Goal: Information Seeking & Learning: Learn about a topic

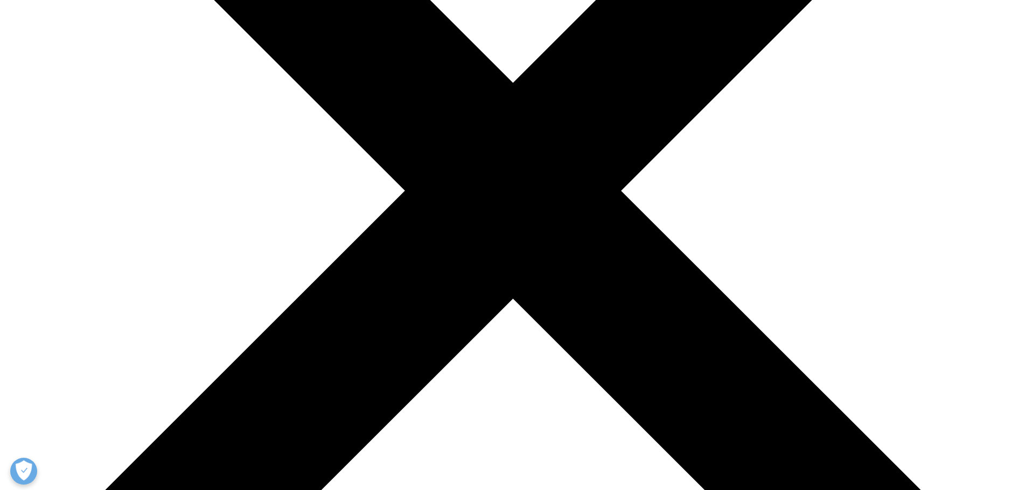
scroll to position [431, 0]
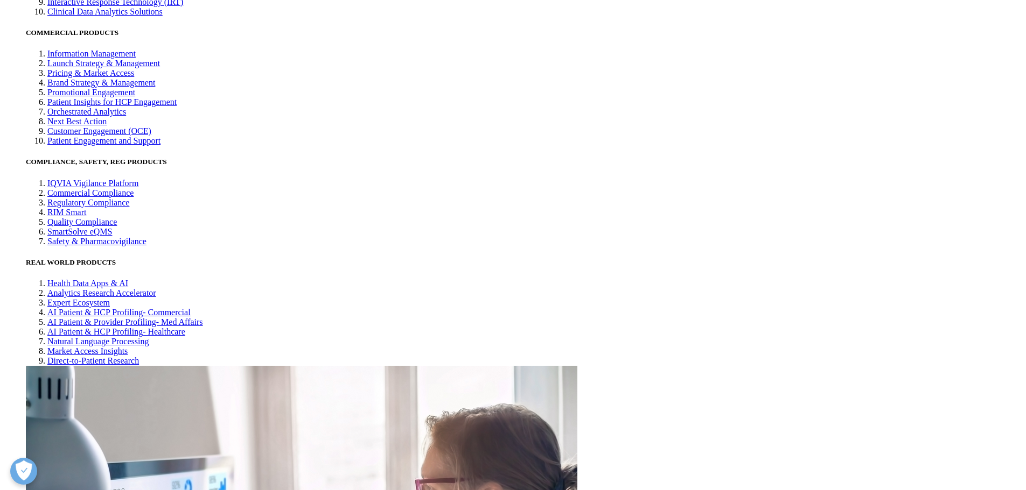
scroll to position [2683, 0]
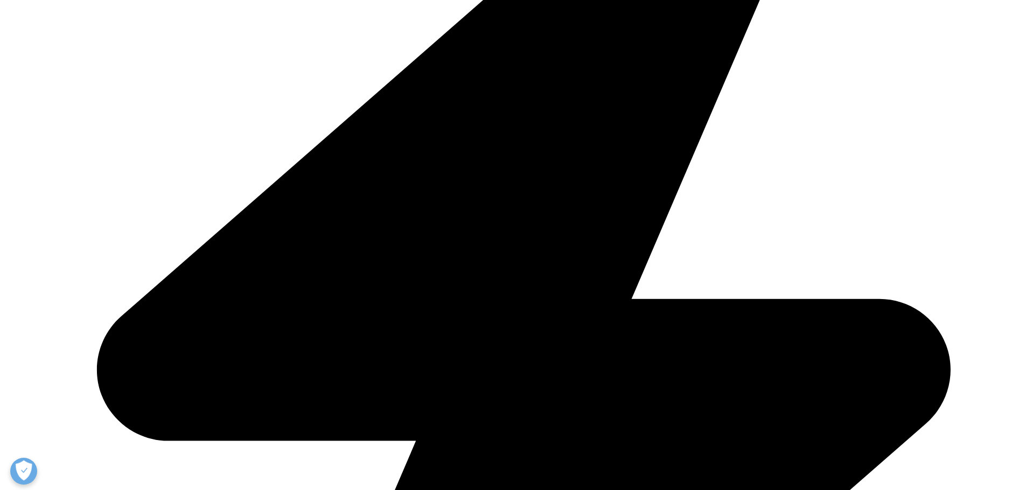
scroll to position [108, 0]
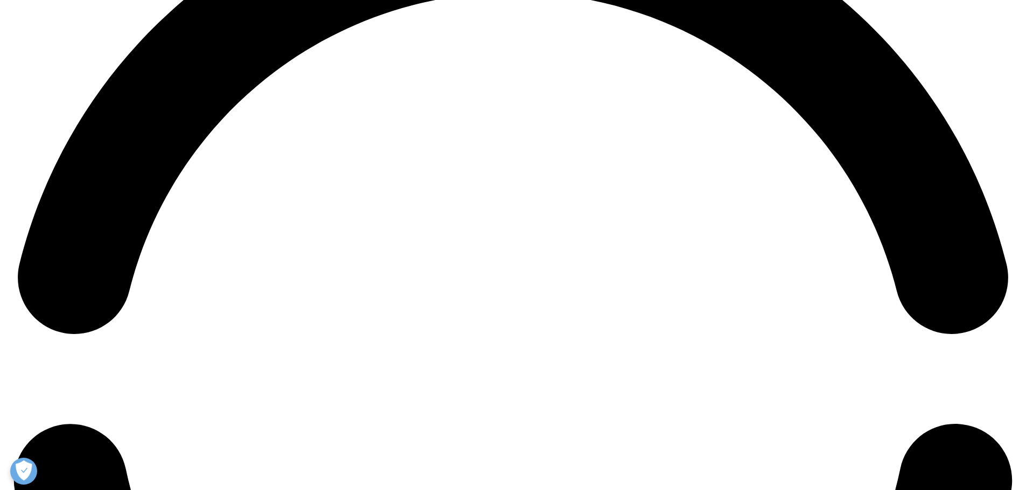
scroll to position [2065, 0]
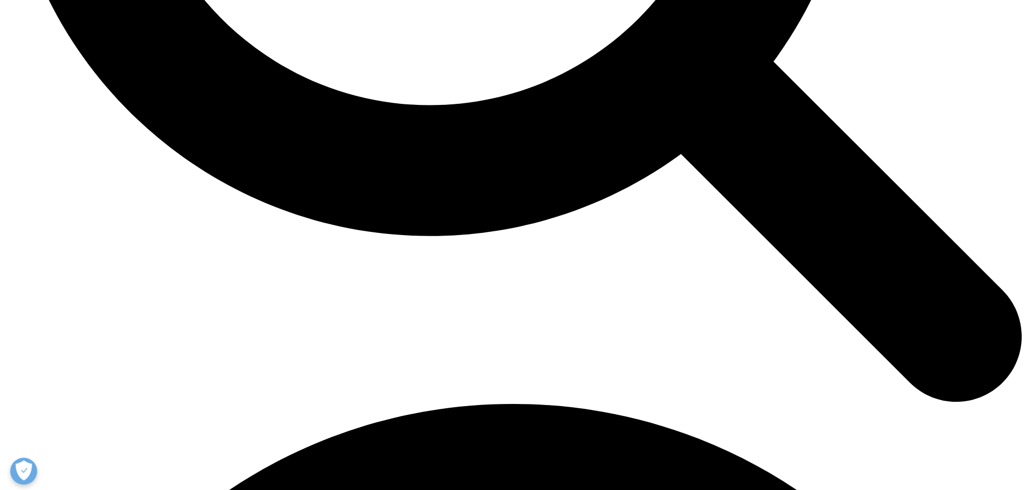
scroll to position [1959, 0]
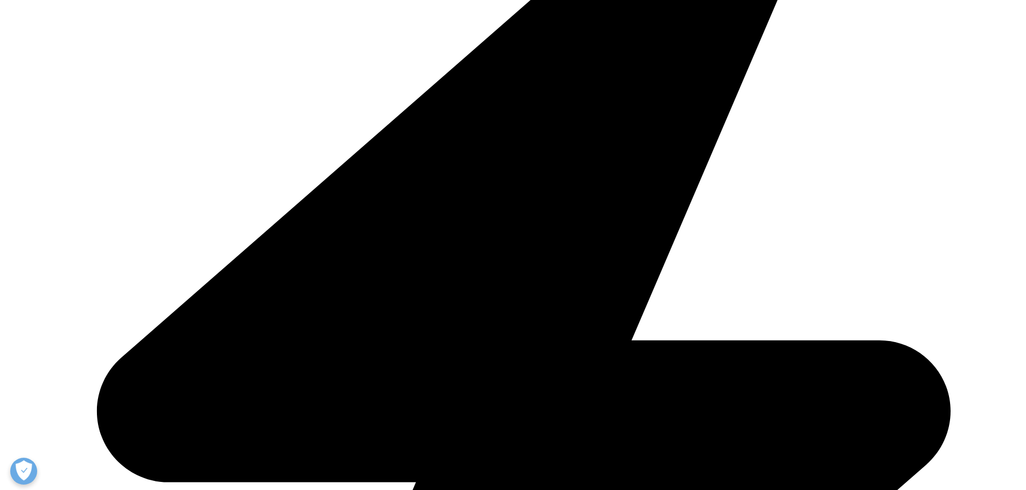
scroll to position [338, 0]
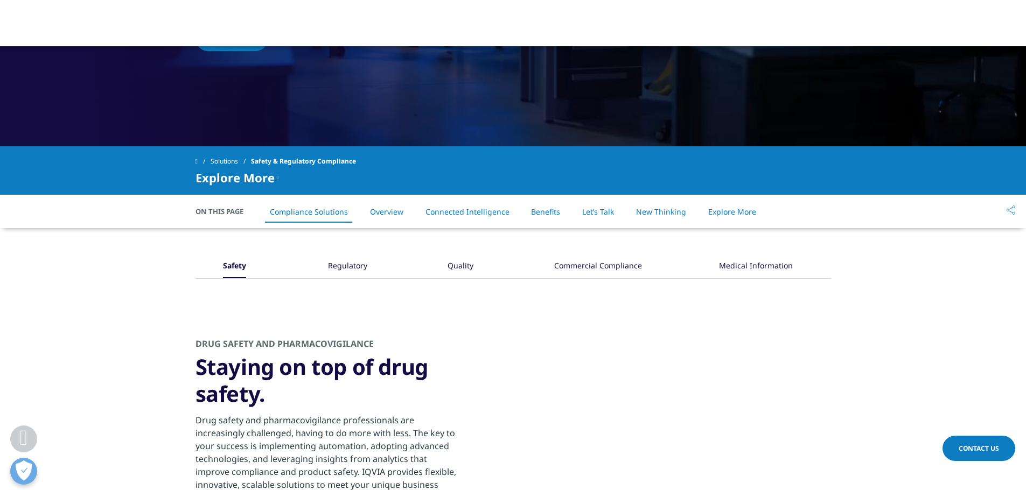
click at [354, 269] on div "Regulatory" at bounding box center [347, 266] width 39 height 23
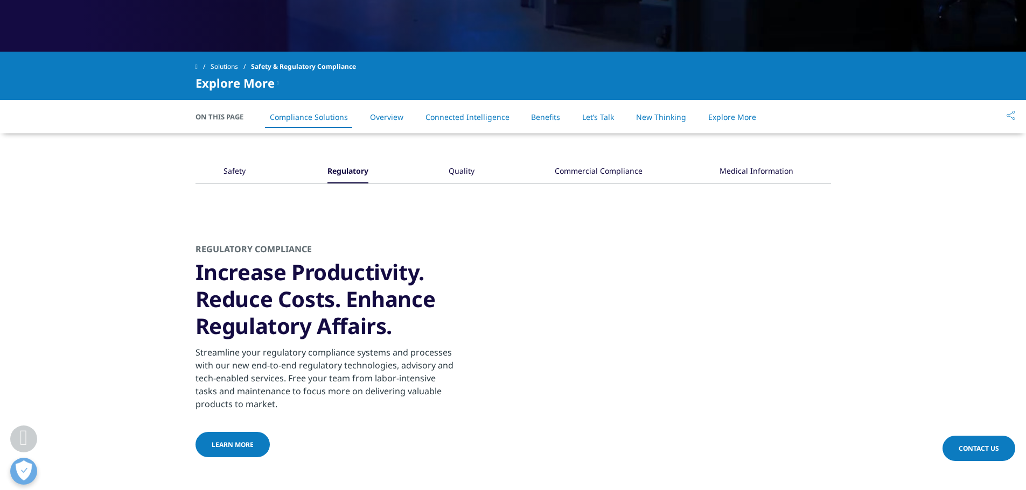
scroll to position [446, 0]
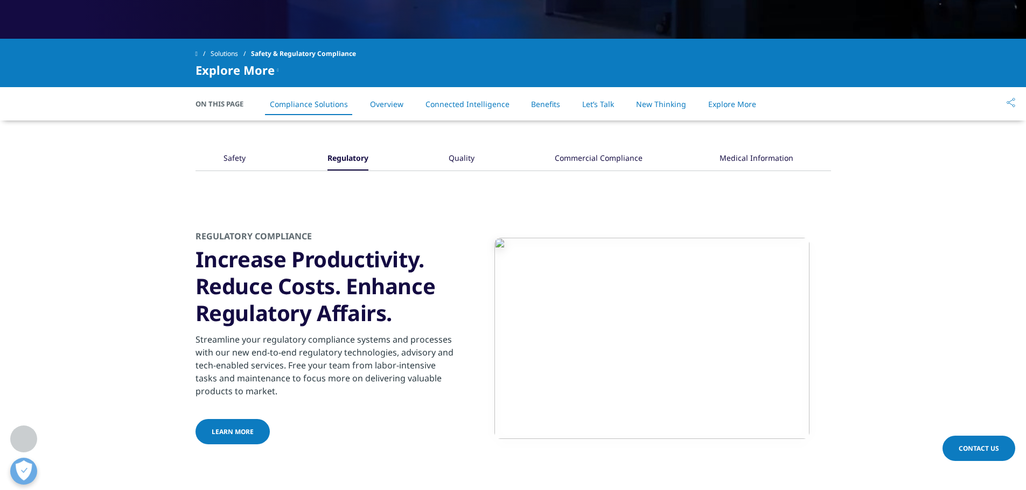
click at [240, 163] on div "Safety" at bounding box center [234, 159] width 22 height 23
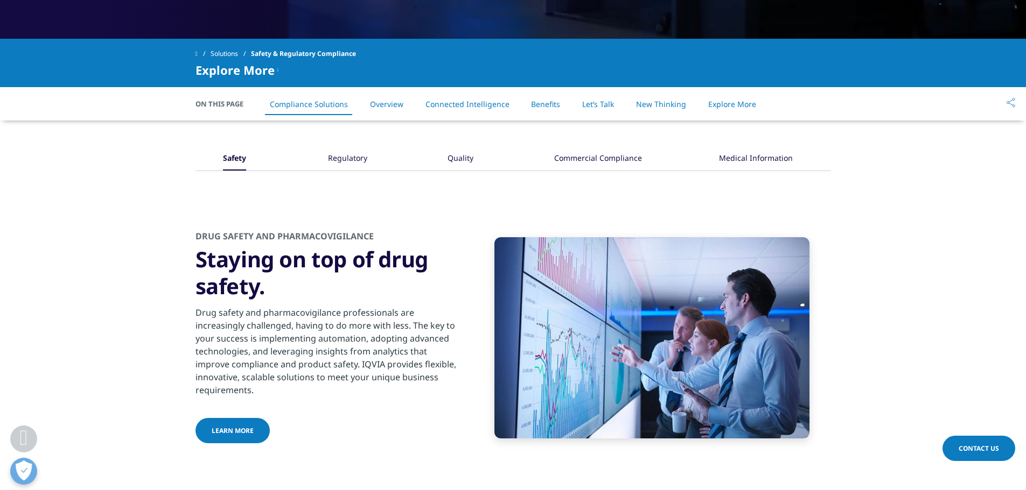
click at [338, 159] on div "Regulatory" at bounding box center [347, 159] width 39 height 23
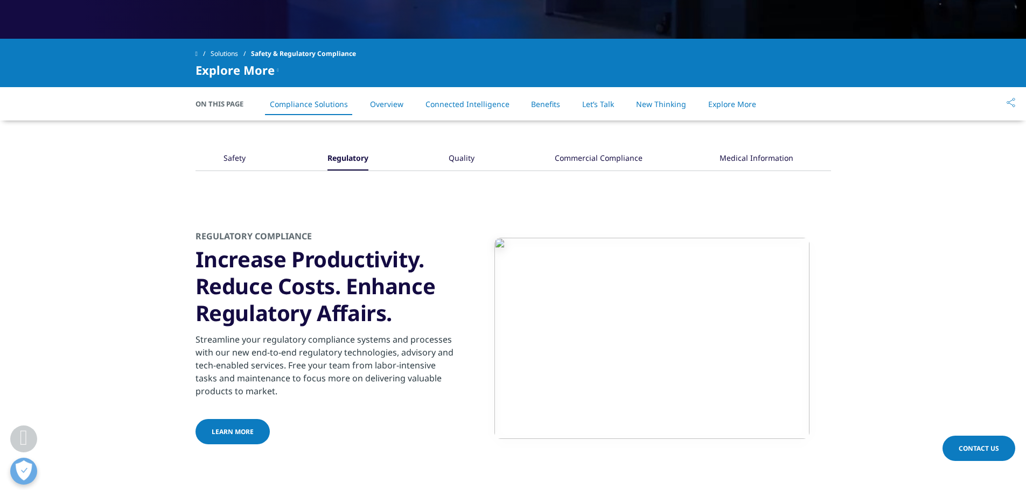
click at [450, 162] on div "Quality" at bounding box center [461, 159] width 32 height 23
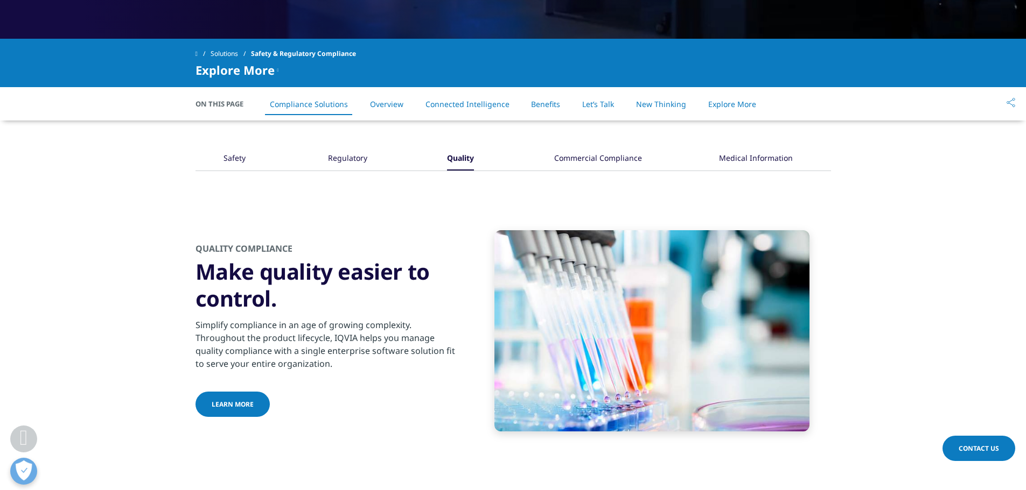
drag, startPoint x: 570, startPoint y: 153, endPoint x: 593, endPoint y: 156, distance: 23.8
click at [570, 155] on div "Commercial Compliance" at bounding box center [598, 159] width 88 height 23
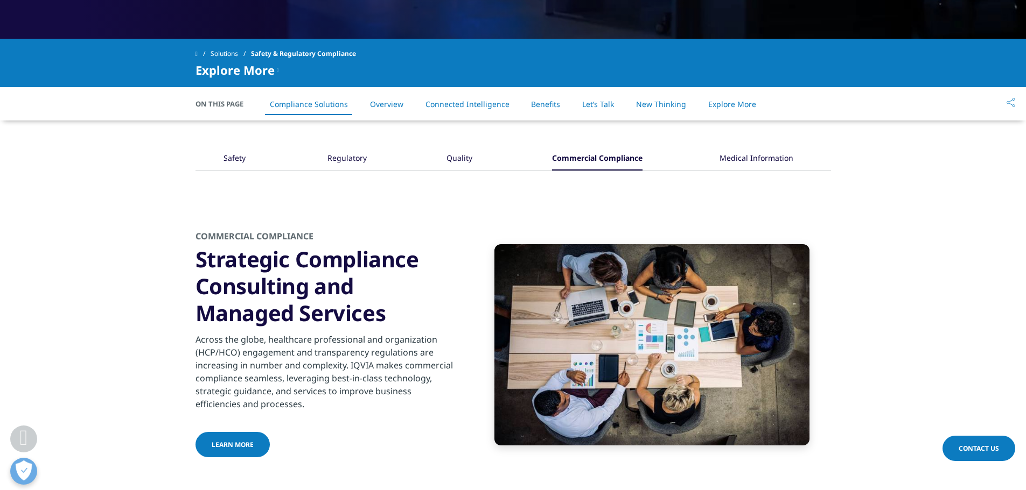
click at [748, 154] on div "Medical Information" at bounding box center [756, 159] width 74 height 23
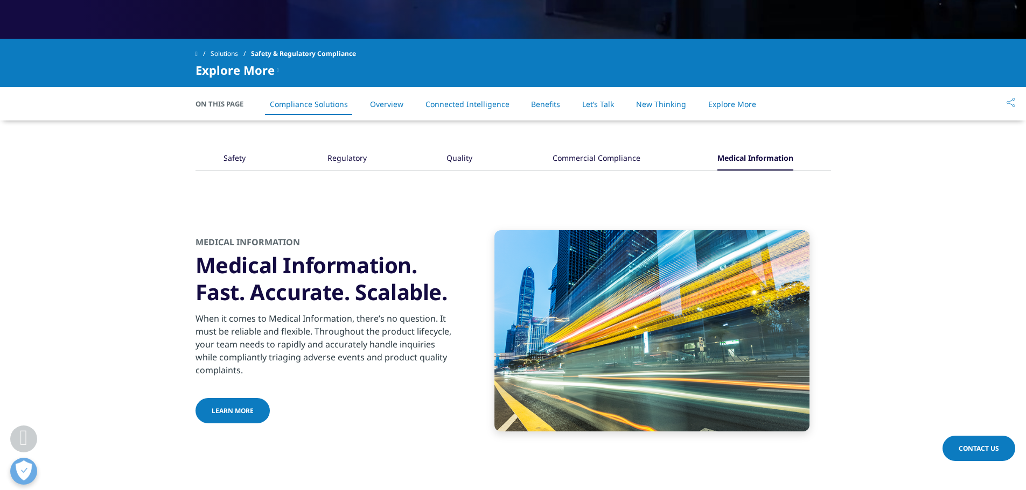
click at [246, 155] on div "Safety" at bounding box center [234, 159] width 32 height 23
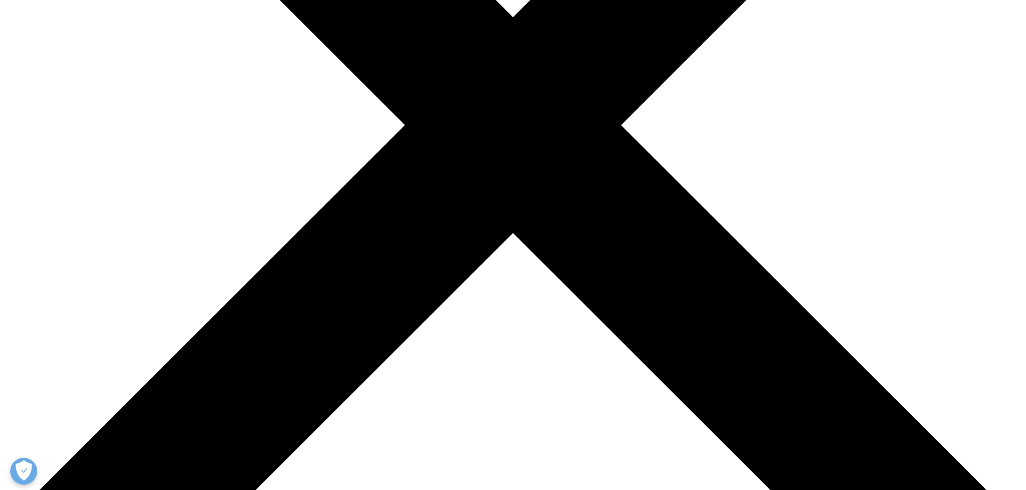
scroll to position [221, 0]
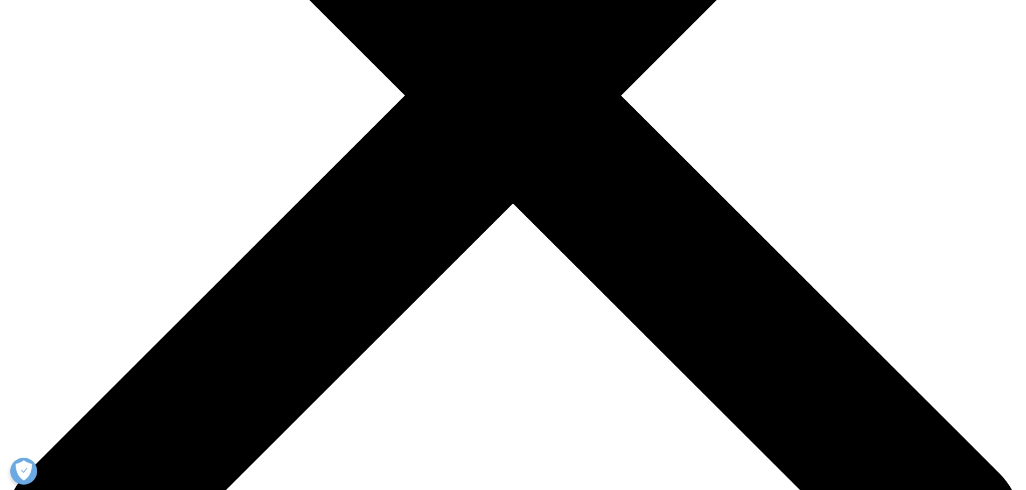
scroll to position [431, 0]
